Goal: Task Accomplishment & Management: Manage account settings

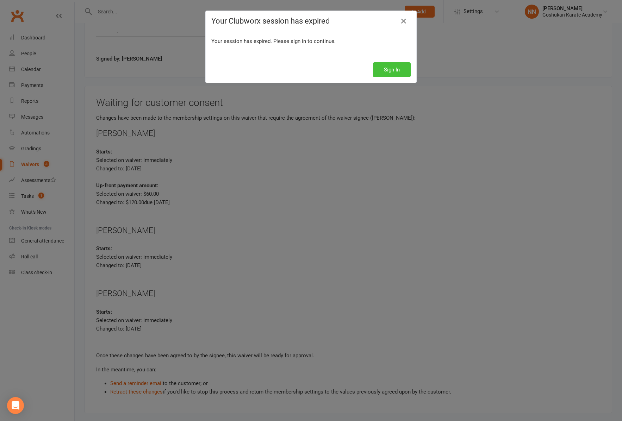
click at [382, 69] on button "Sign In" at bounding box center [392, 69] width 38 height 15
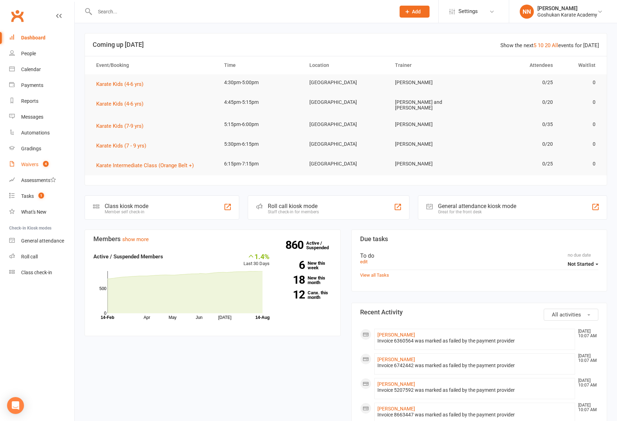
click at [29, 166] on div "Waivers" at bounding box center [29, 165] width 17 height 6
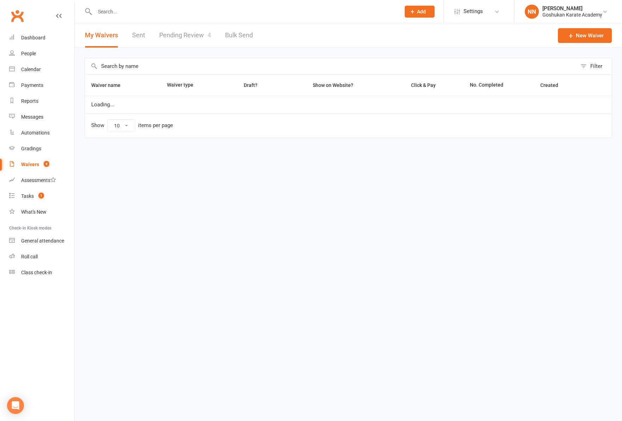
select select "100"
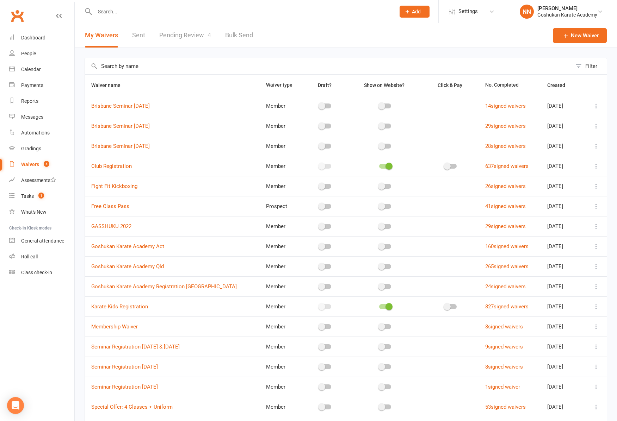
click at [186, 33] on link "Pending Review 4" at bounding box center [185, 35] width 52 height 24
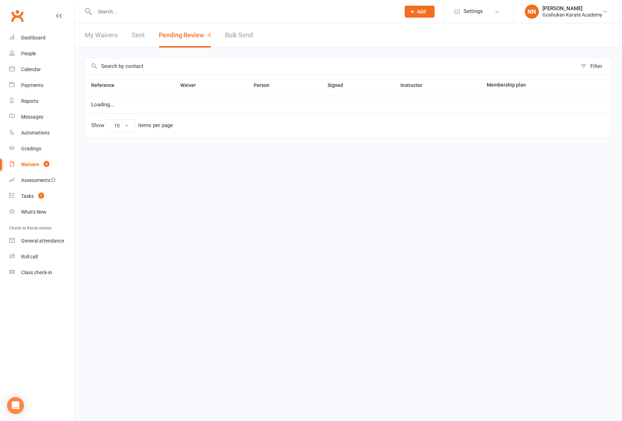
select select "100"
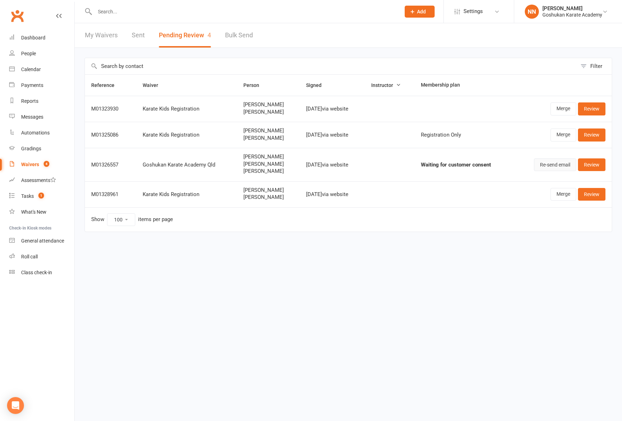
click at [550, 167] on button "Re-send email" at bounding box center [555, 164] width 42 height 13
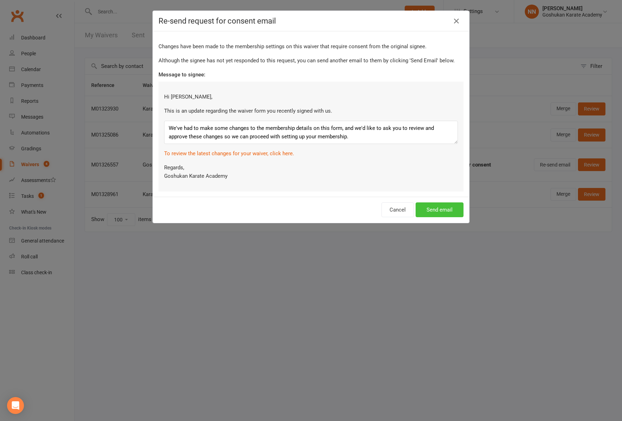
click at [430, 211] on button "Send email" at bounding box center [440, 210] width 48 height 15
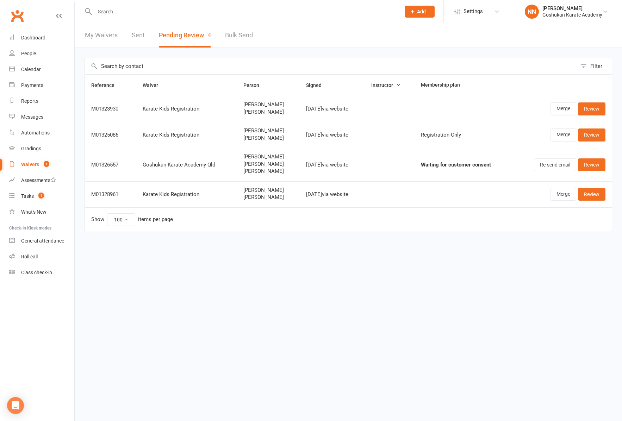
click at [169, 33] on button "Pending Review 4" at bounding box center [185, 35] width 52 height 24
click at [595, 166] on link "Review" at bounding box center [591, 164] width 27 height 13
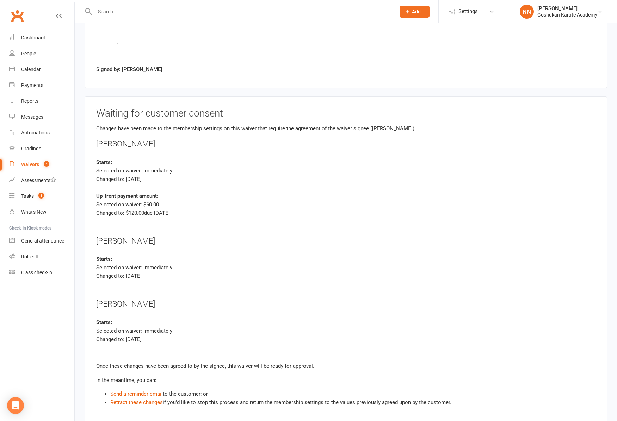
scroll to position [1672, 0]
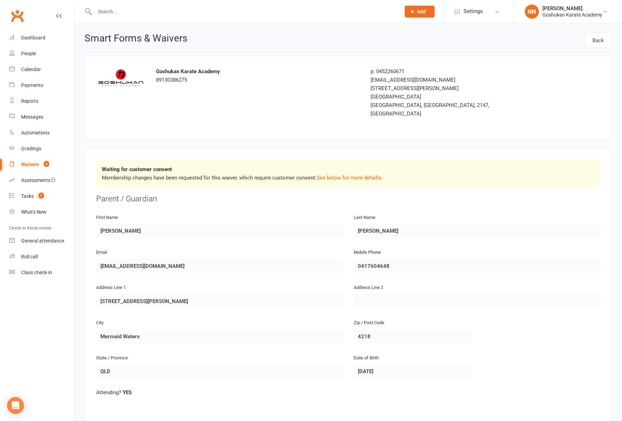
select select "100"
